Goal: Information Seeking & Learning: Learn about a topic

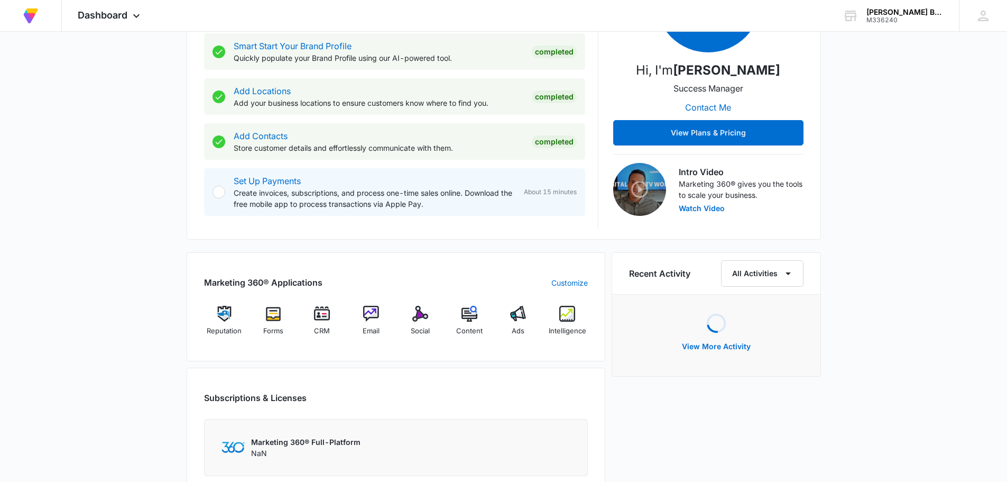
scroll to position [317, 0]
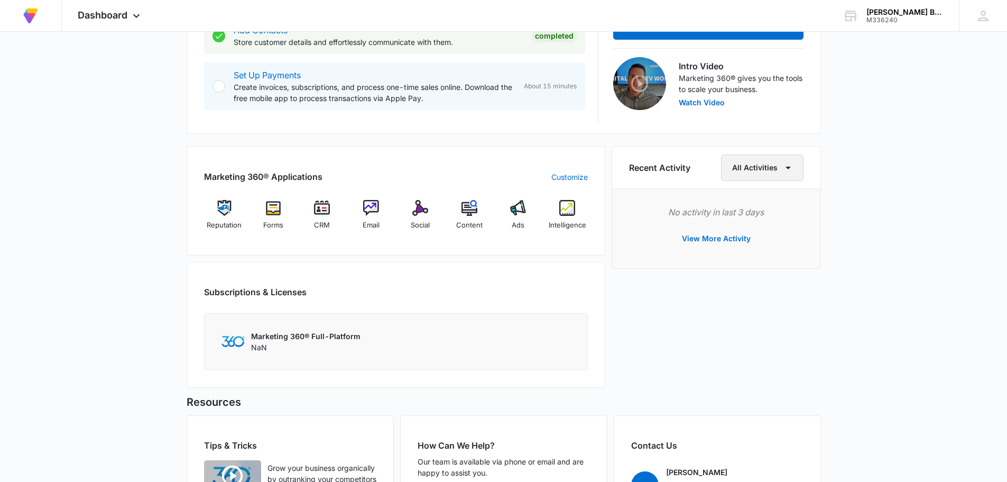
click at [787, 171] on icon "button" at bounding box center [788, 167] width 13 height 13
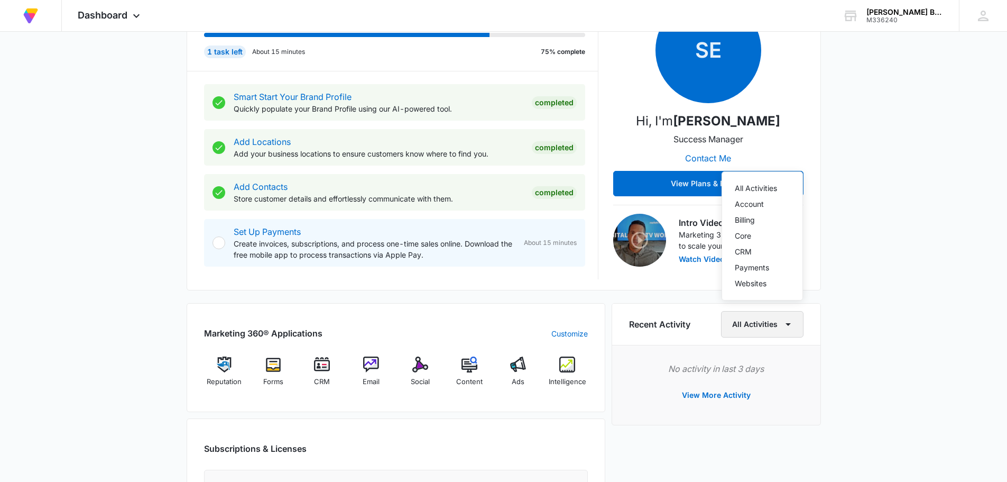
scroll to position [2, 0]
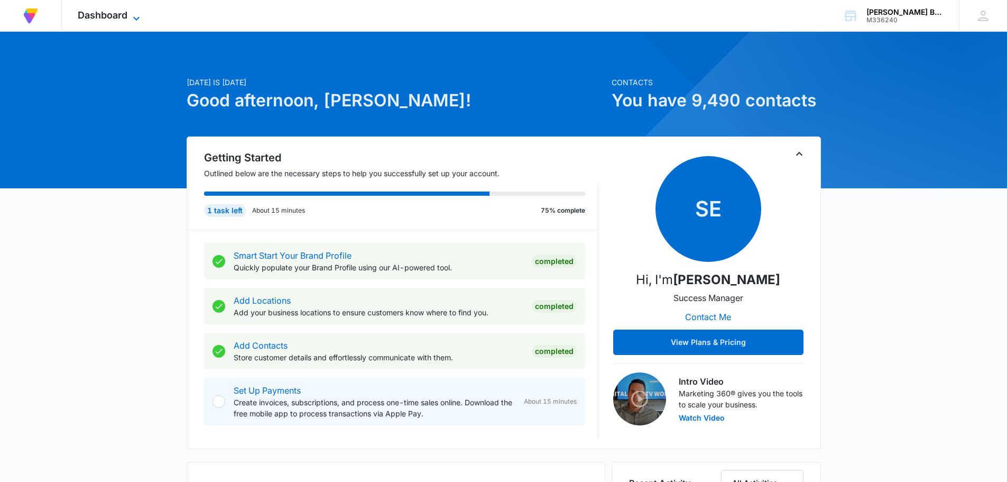
click at [111, 13] on span "Dashboard" at bounding box center [103, 15] width 50 height 11
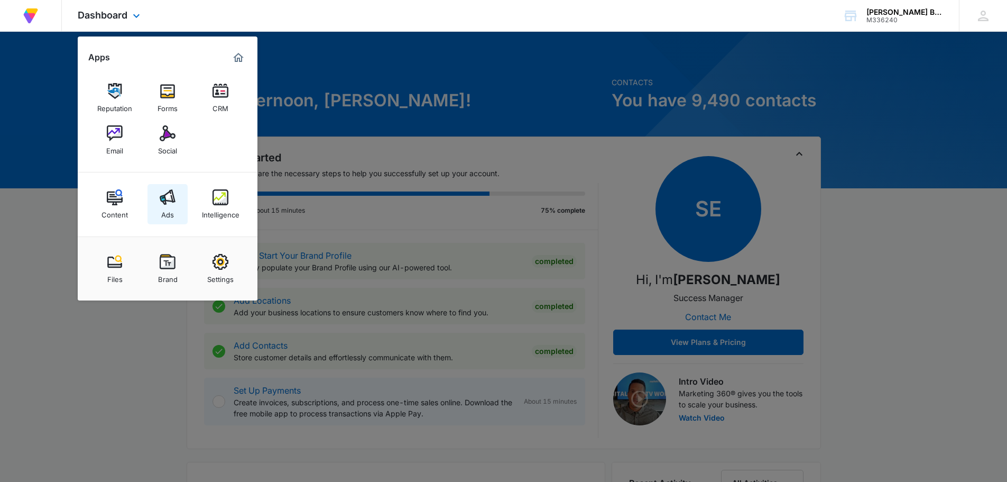
click at [167, 196] on img at bounding box center [168, 197] width 16 height 16
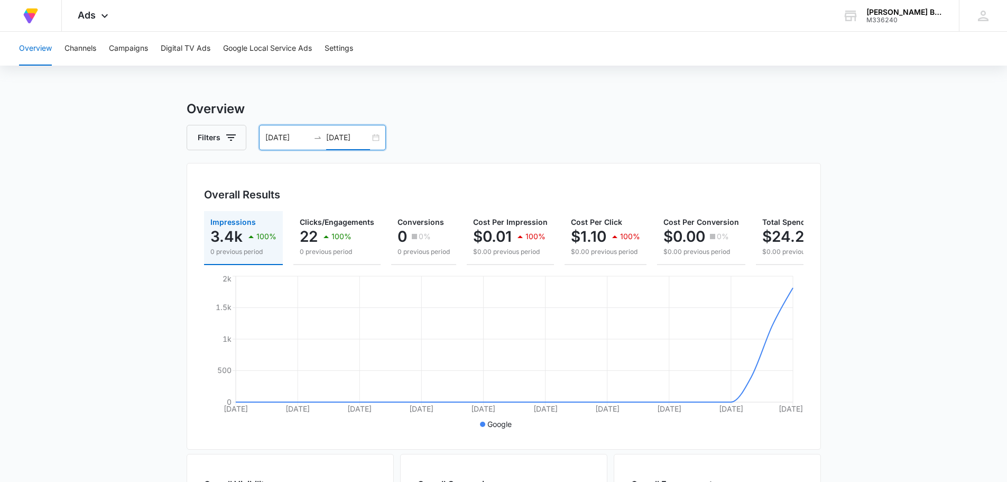
click at [359, 139] on input "08/28/2025" at bounding box center [348, 138] width 44 height 12
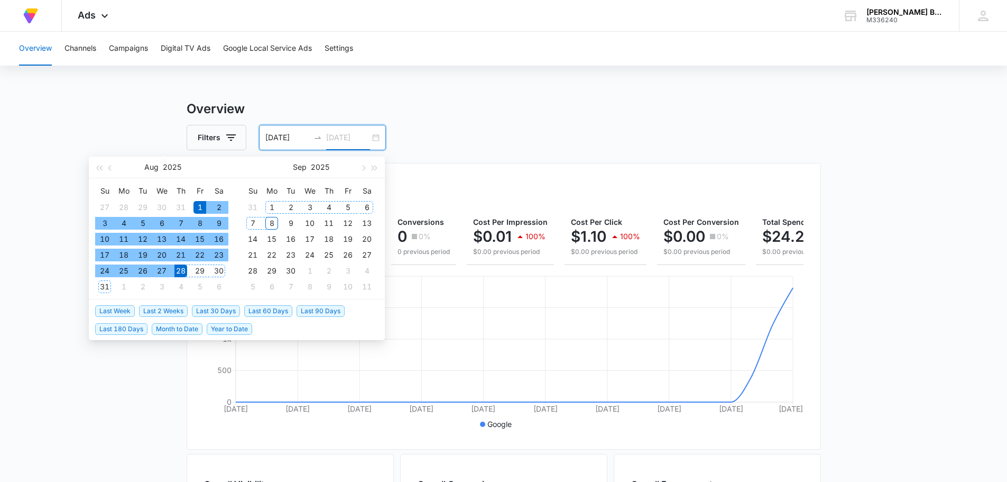
type input "08/28/2025"
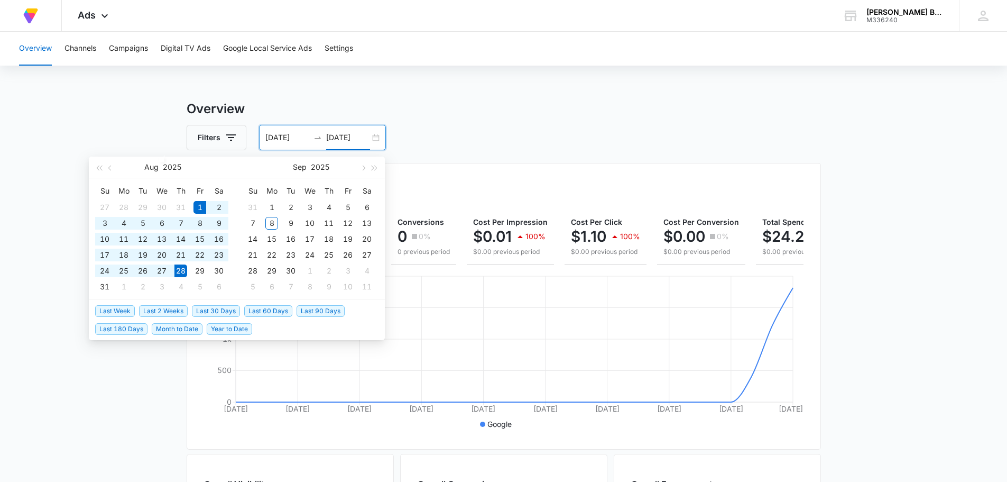
click at [545, 135] on div "Filters 08/01/2025 08/28/2025" at bounding box center [504, 137] width 634 height 25
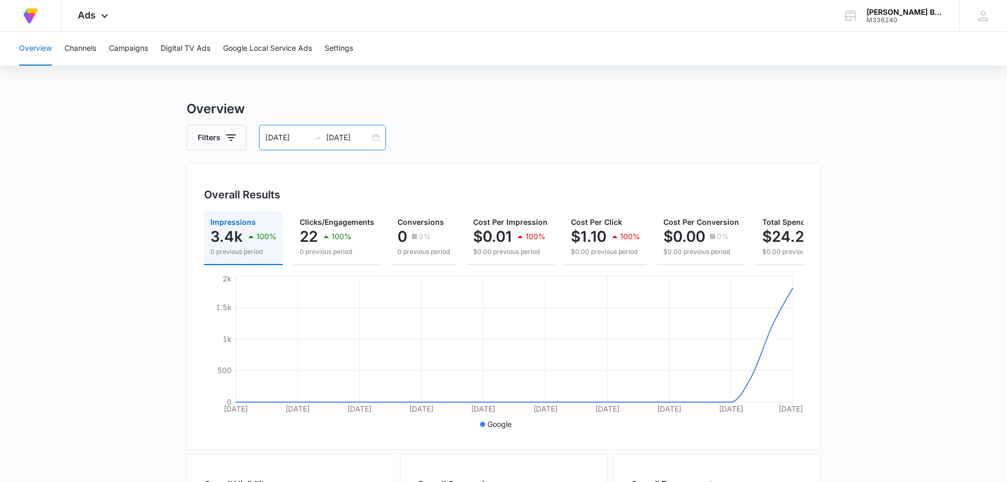
click at [375, 134] on div "08/01/2025 08/28/2025" at bounding box center [322, 137] width 127 height 25
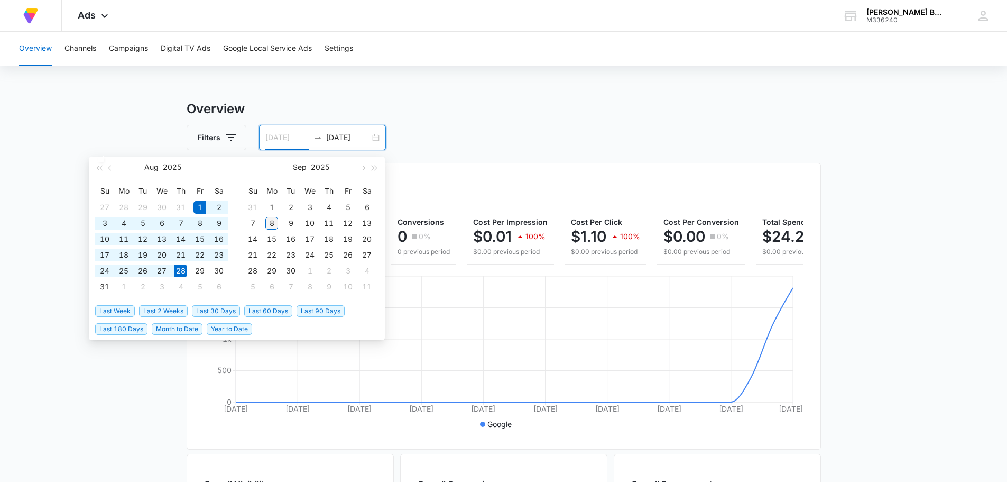
type input "09/08/2025"
click at [270, 223] on div "8" at bounding box center [271, 223] width 13 height 13
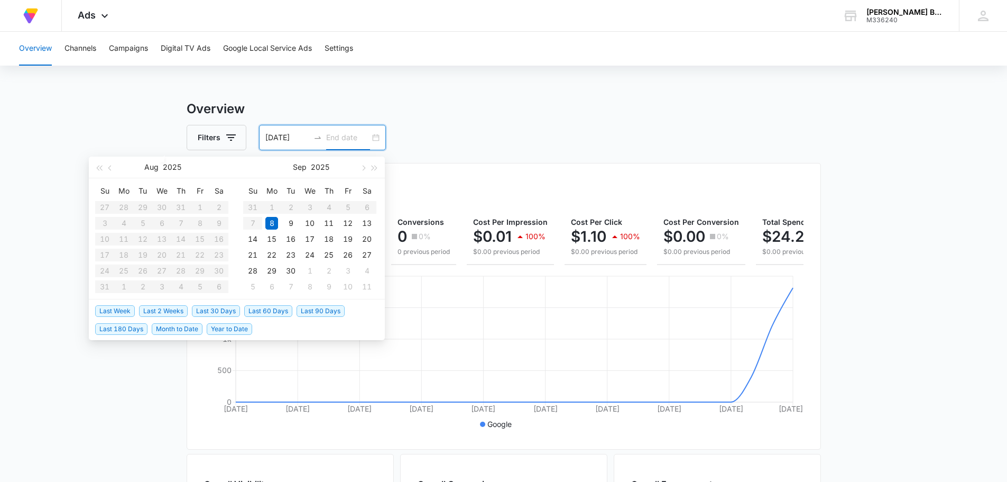
type input "09/09/2025"
type input "08/01/2025"
type input "08/28/2025"
click at [530, 122] on div "Overview Filters 08/01/2025 08/28/2025 Overall Results Impressions 3.4k 100% 0 …" at bounding box center [504, 478] width 634 height 759
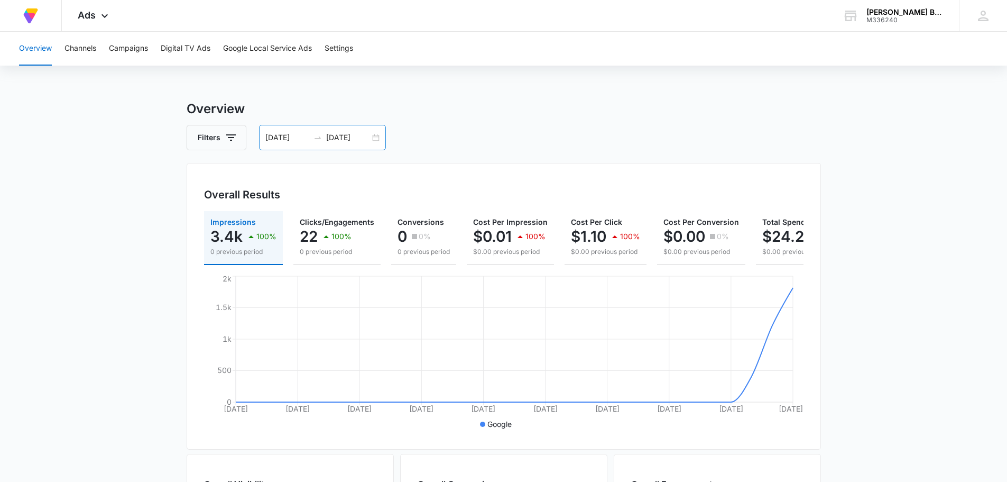
click at [373, 137] on div "08/01/2025 08/28/2025" at bounding box center [322, 137] width 127 height 25
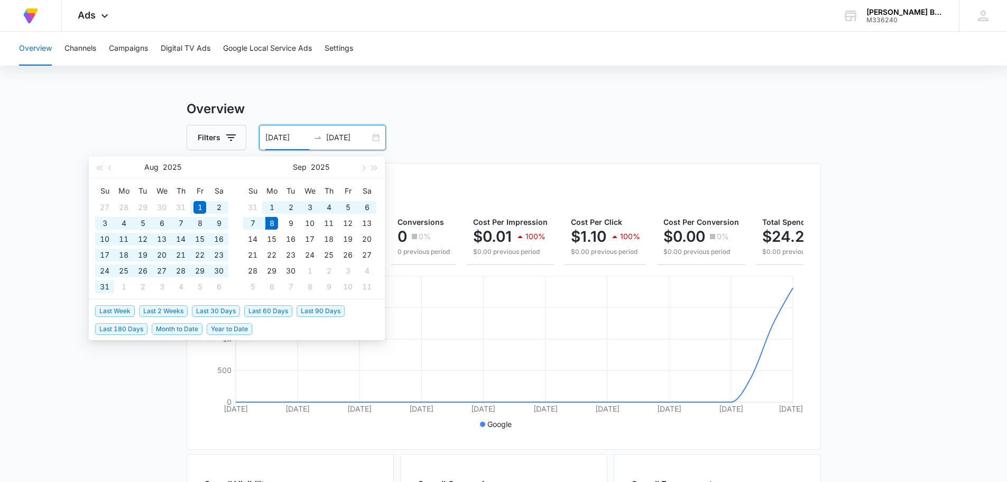
click at [283, 309] on span "Last 60 Days" at bounding box center [268, 311] width 48 height 12
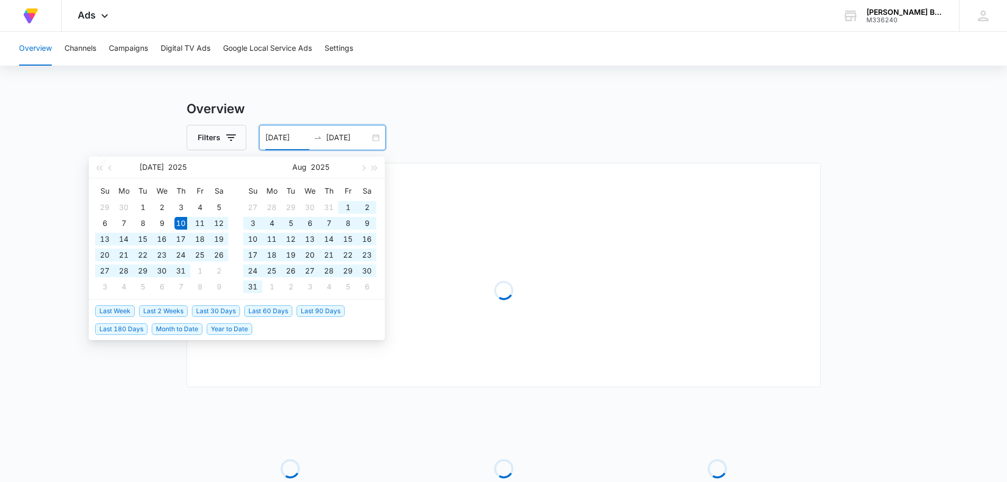
type input "07/10/2025"
type input "09/08/2025"
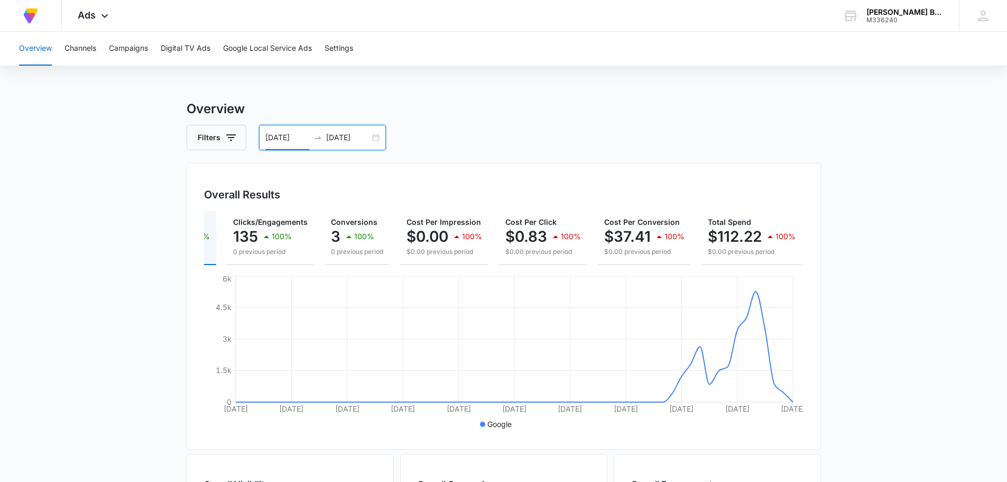
scroll to position [0, 76]
drag, startPoint x: 720, startPoint y: 269, endPoint x: 820, endPoint y: 260, distance: 100.8
click at [820, 260] on div "Overall Results Impressions 27.6k 100% 0 previous period Clicks/Engagements 135…" at bounding box center [504, 306] width 634 height 287
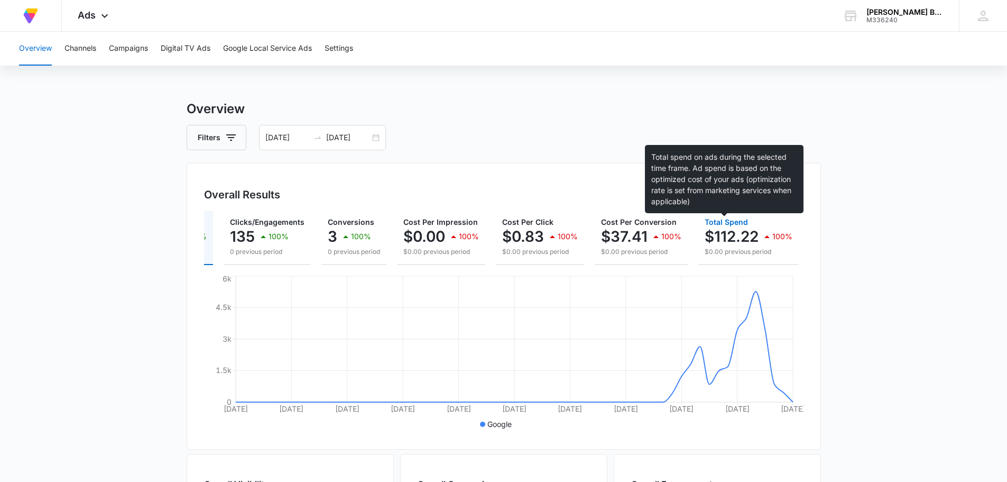
click at [719, 223] on span "Total Spend" at bounding box center [726, 221] width 43 height 9
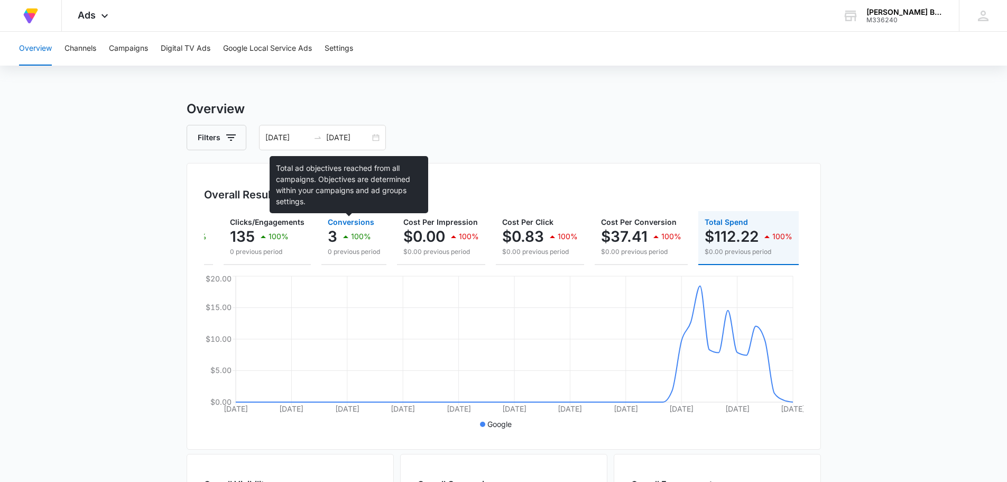
click at [340, 220] on span "Conversions" at bounding box center [351, 221] width 47 height 9
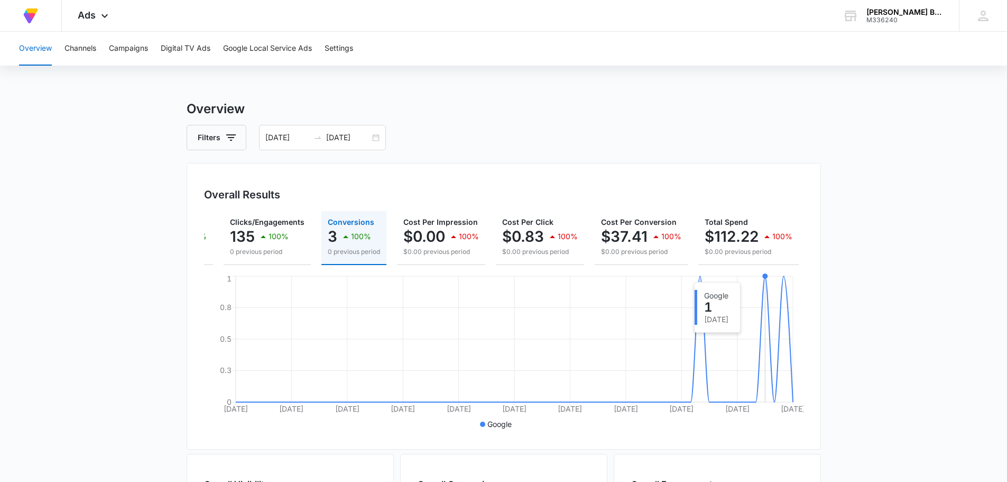
click at [763, 278] on circle at bounding box center [765, 276] width 4 height 4
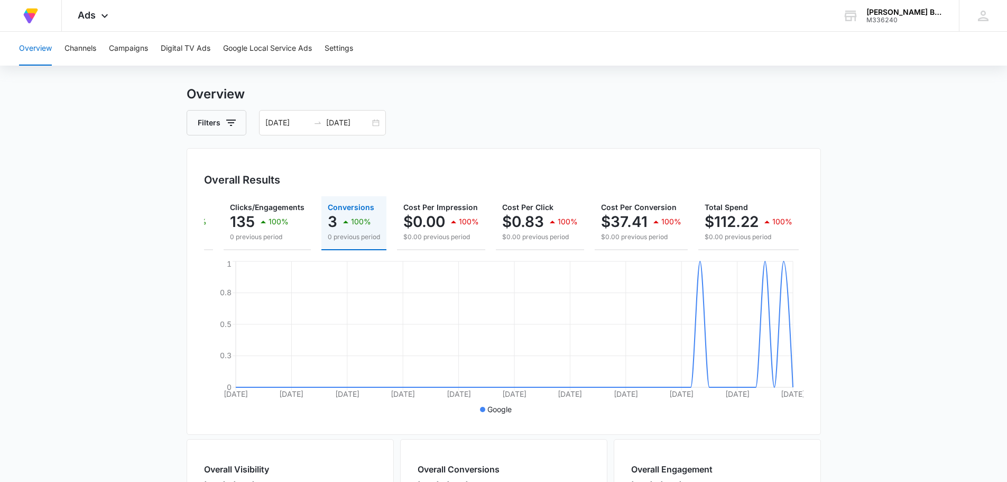
scroll to position [0, 0]
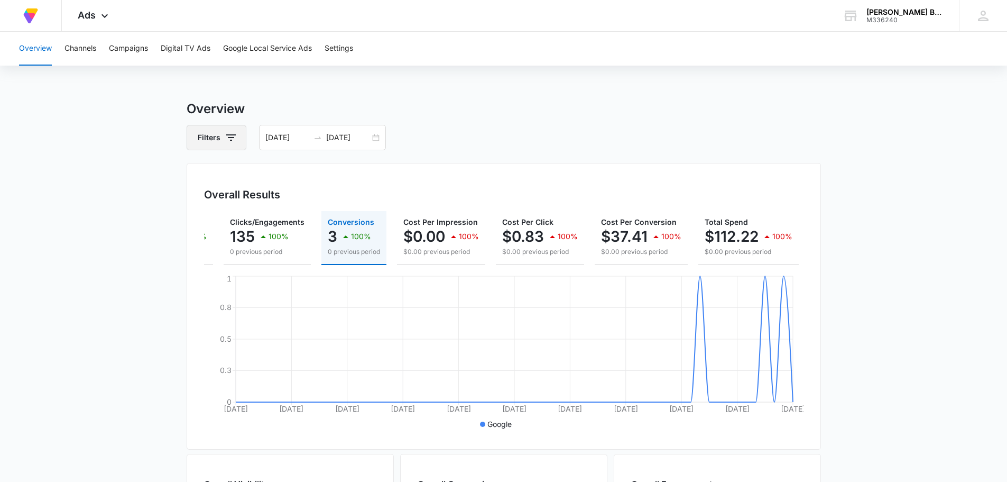
click at [226, 137] on icon "button" at bounding box center [231, 137] width 13 height 13
click at [242, 177] on div "Channel" at bounding box center [261, 176] width 122 height 17
click at [308, 178] on icon "Show Channel filters" at bounding box center [313, 176] width 13 height 13
click at [211, 169] on icon "Back" at bounding box center [208, 170] width 13 height 13
click at [313, 204] on icon "Show Type filters" at bounding box center [313, 203] width 3 height 5
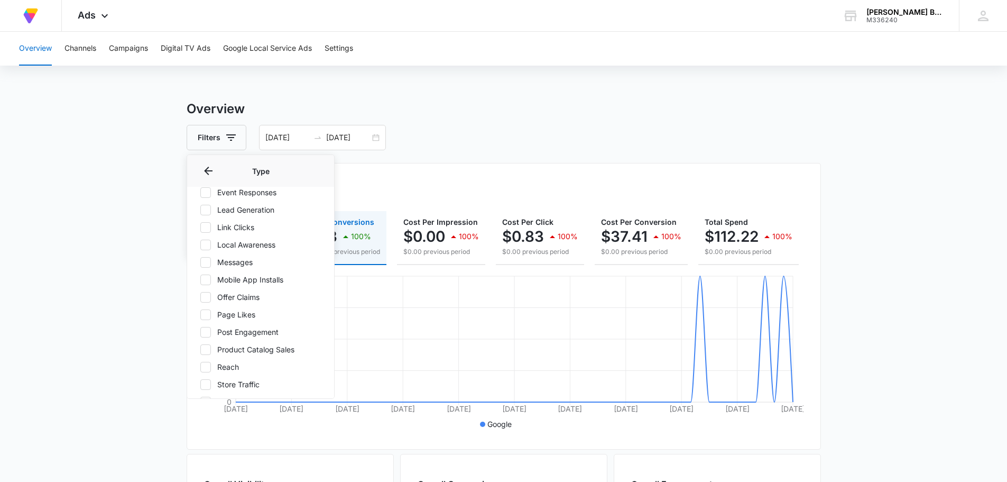
scroll to position [204, 0]
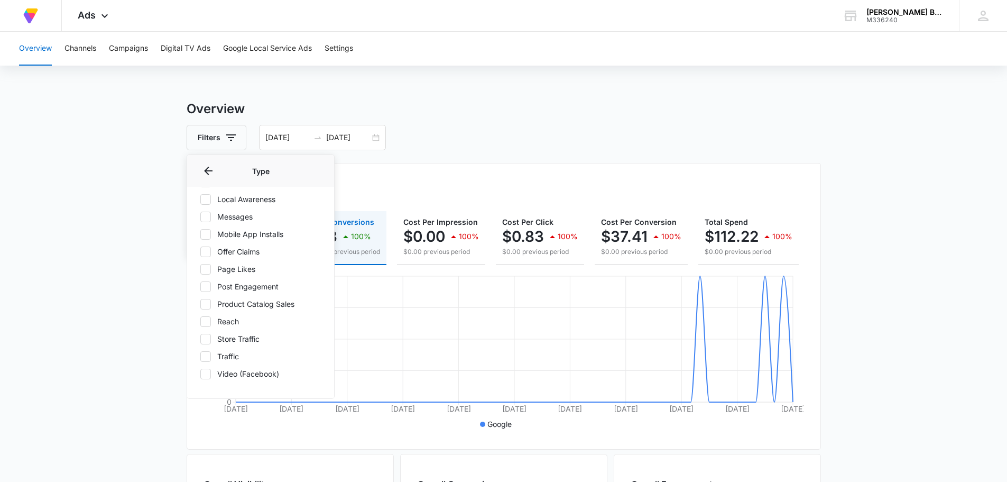
click at [99, 173] on main "Overview Filters Channel Type Type Audience Display Search Shopping Video/YouTu…" at bounding box center [503, 478] width 1007 height 759
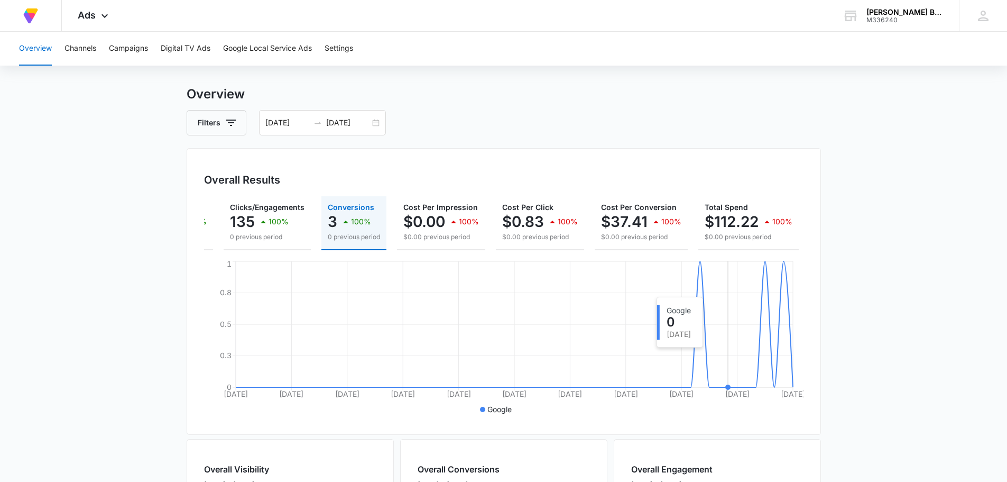
scroll to position [0, 0]
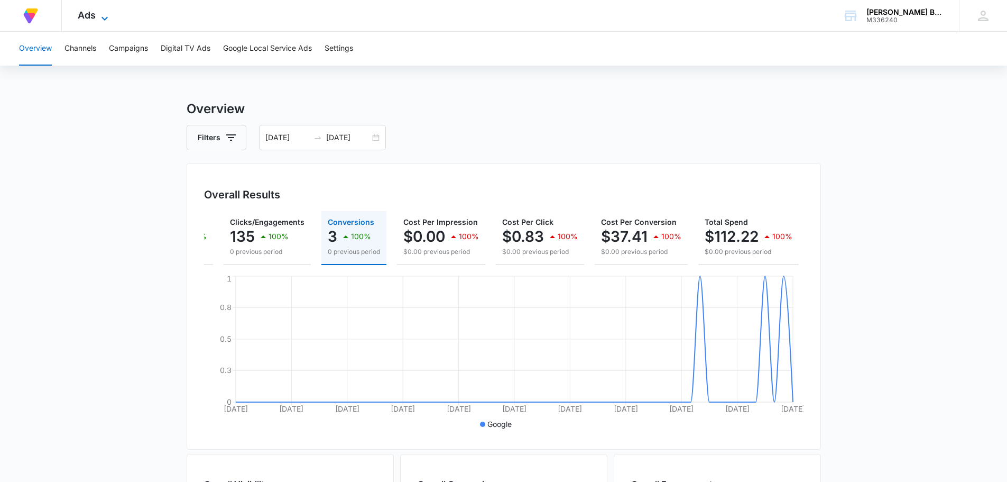
click at [90, 17] on span "Ads" at bounding box center [87, 15] width 18 height 11
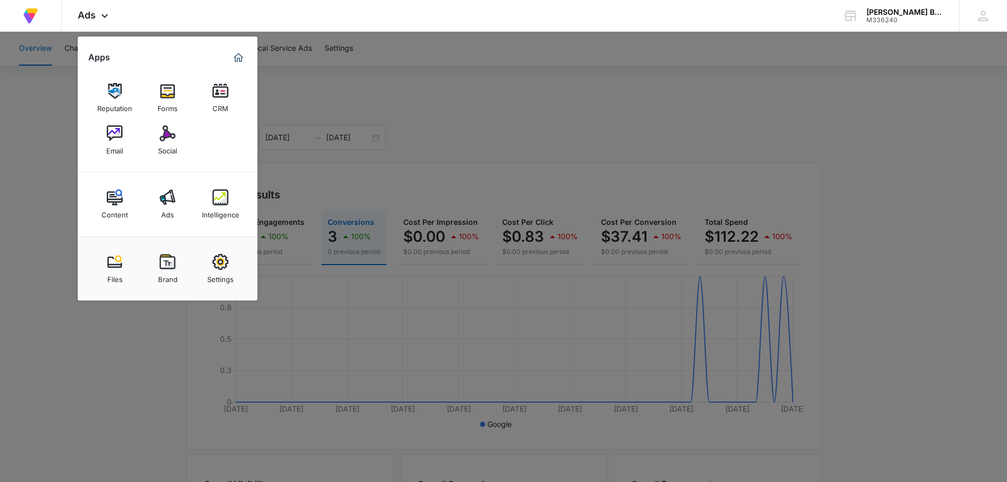
click at [430, 90] on div at bounding box center [503, 241] width 1007 height 482
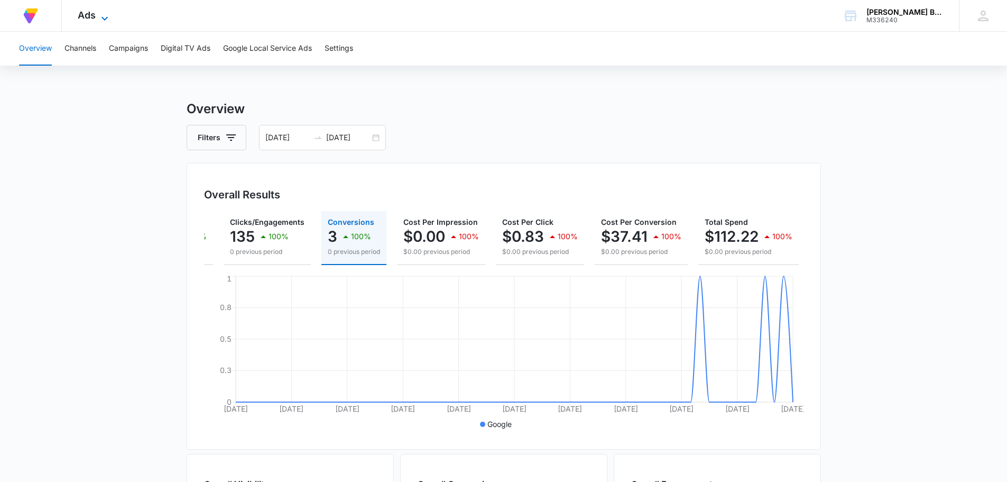
click at [94, 11] on span "Ads" at bounding box center [87, 15] width 18 height 11
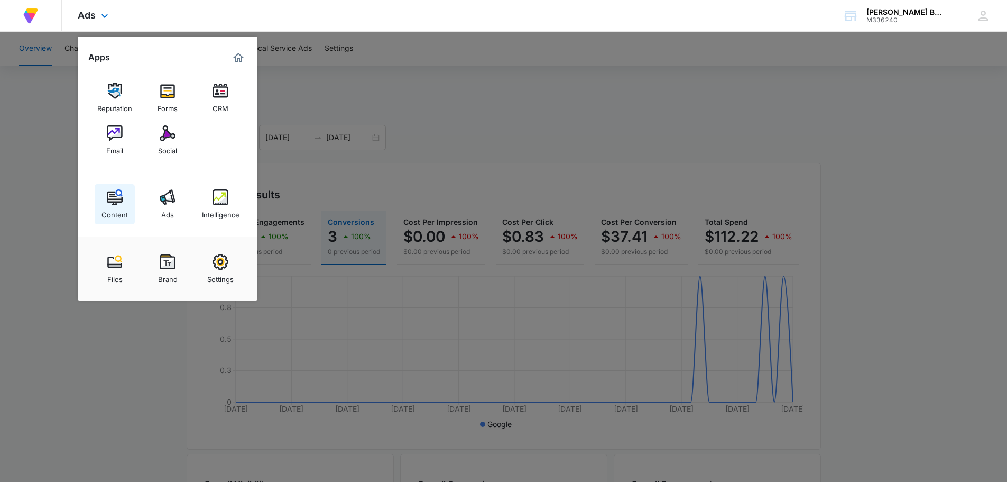
click at [117, 197] on img at bounding box center [115, 197] width 16 height 16
